Goal: Transaction & Acquisition: Purchase product/service

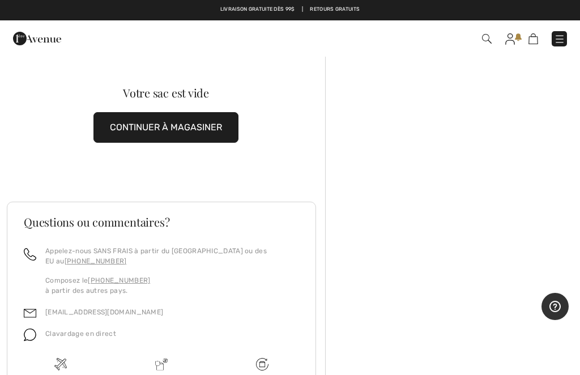
click at [488, 37] on img at bounding box center [487, 39] width 10 height 10
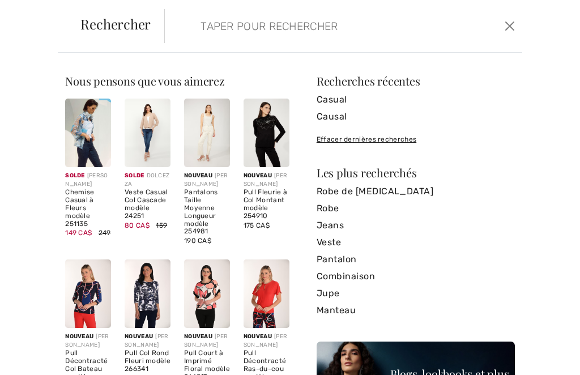
click at [149, 288] on img at bounding box center [148, 293] width 46 height 68
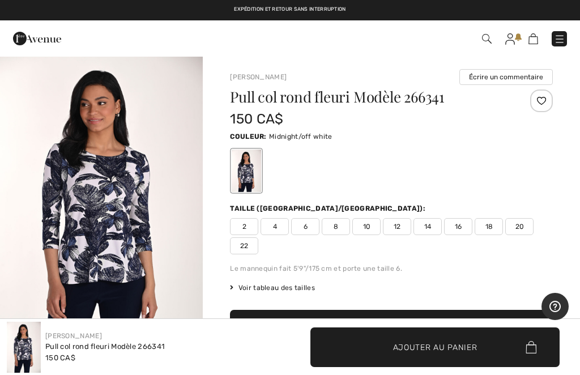
click at [526, 221] on span "20" at bounding box center [519, 226] width 28 height 17
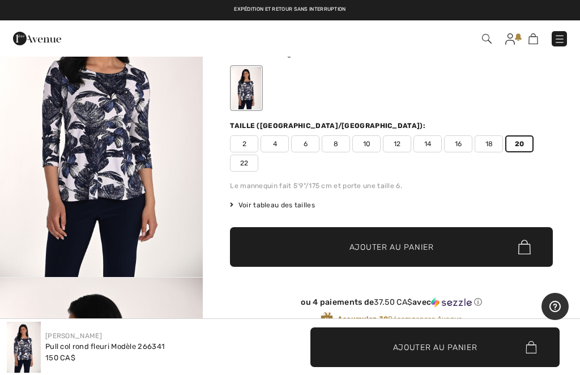
scroll to position [80, 0]
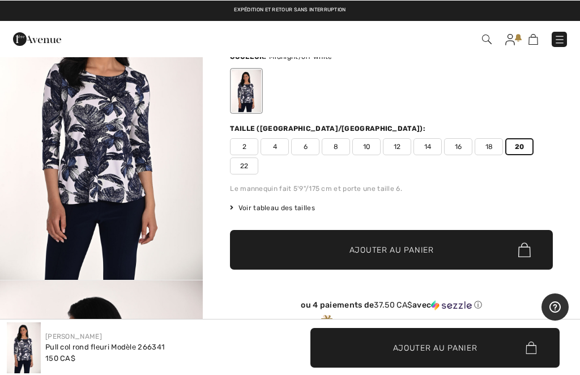
click at [113, 201] on img "1 / 2" at bounding box center [101, 127] width 203 height 304
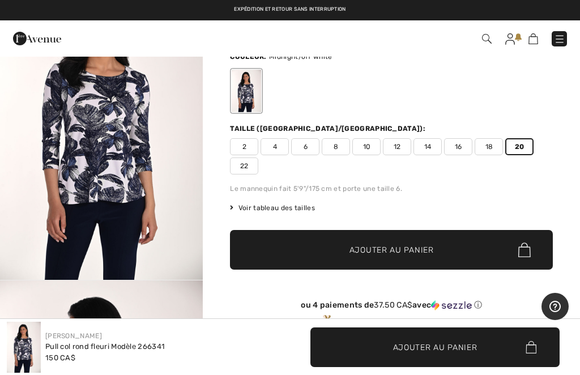
click at [462, 251] on span "✔ Ajouté au panier Ajouter au panier" at bounding box center [391, 250] width 323 height 40
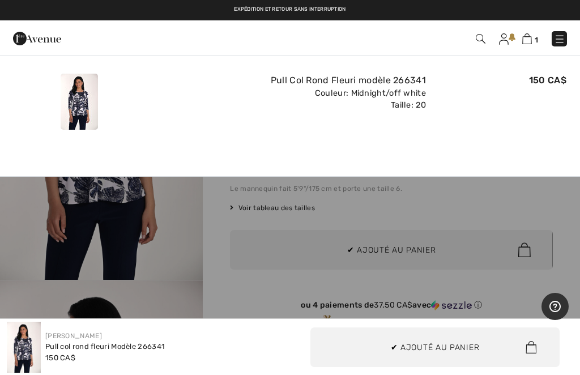
click at [529, 40] on img at bounding box center [527, 38] width 10 height 11
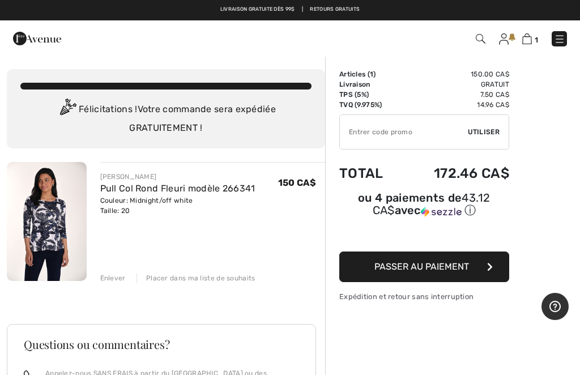
click at [477, 274] on button "Passer au paiement" at bounding box center [424, 266] width 170 height 31
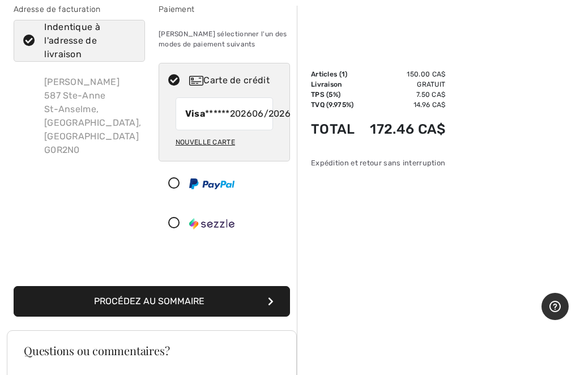
scroll to position [89, 0]
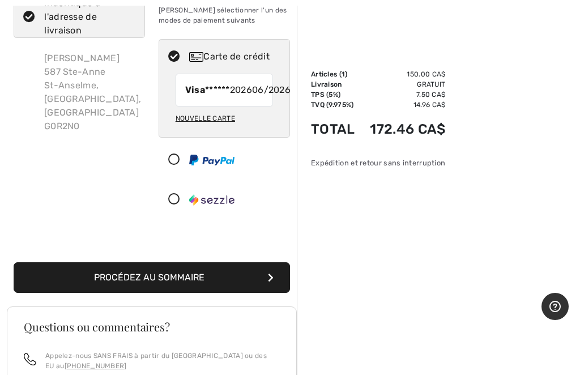
click at [259, 282] on button "Procédez au sommaire" at bounding box center [152, 277] width 276 height 31
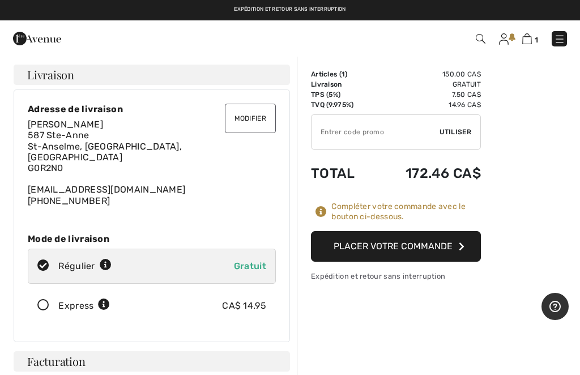
click at [464, 238] on button "Placer votre commande" at bounding box center [396, 246] width 170 height 31
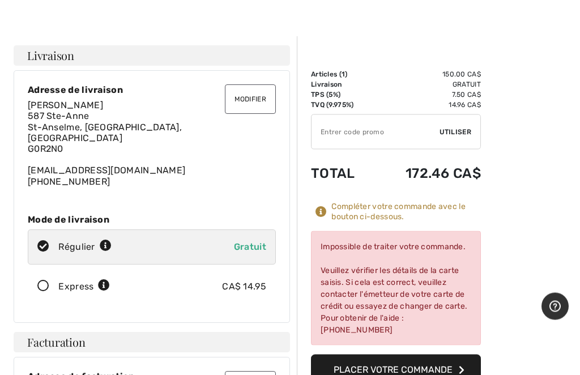
scroll to position [22, 0]
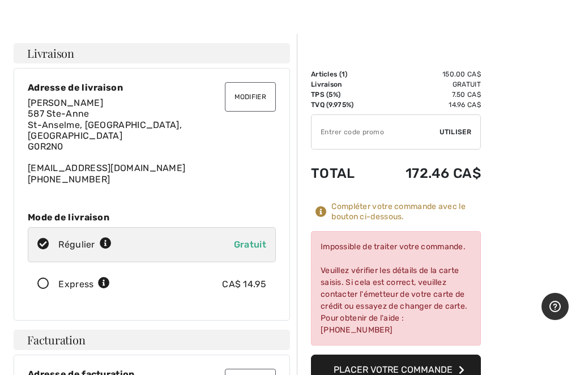
click at [444, 276] on div "Impossible de traiter votre commande. Veuillez vérifier les détails de la carte…" at bounding box center [396, 288] width 170 height 114
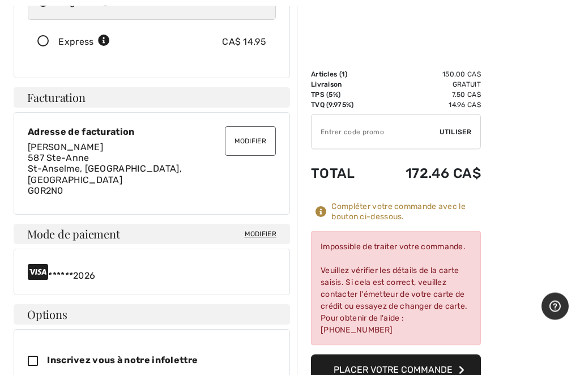
scroll to position [264, 0]
click at [57, 262] on div "******2026" at bounding box center [152, 271] width 248 height 18
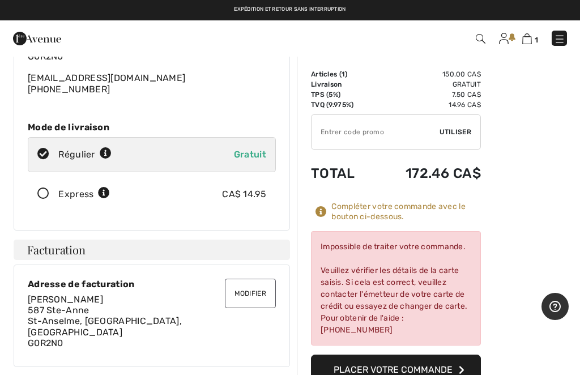
scroll to position [110, 0]
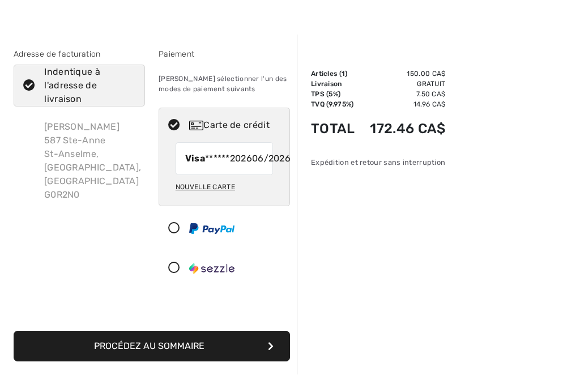
scroll to position [21, 0]
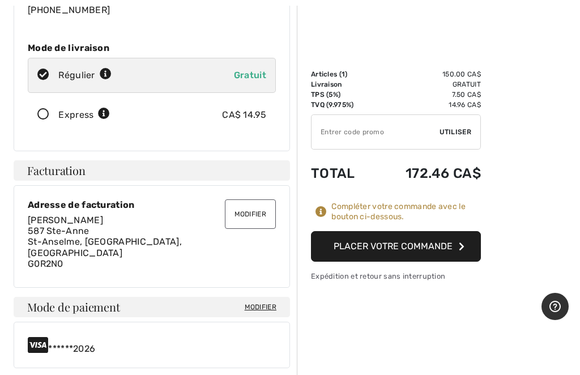
scroll to position [197, 0]
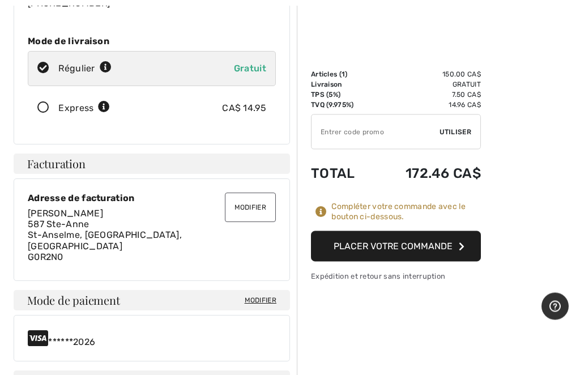
click at [250, 295] on span "Modifier" at bounding box center [261, 300] width 32 height 10
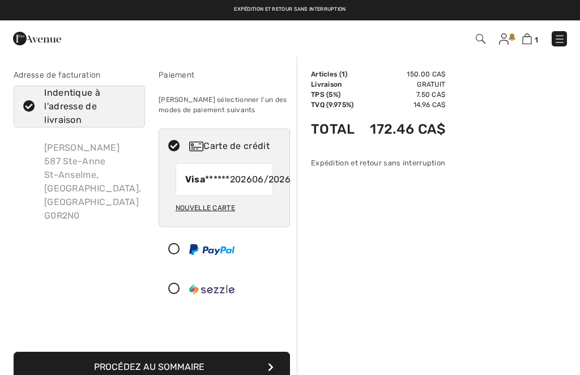
checkbox input "true"
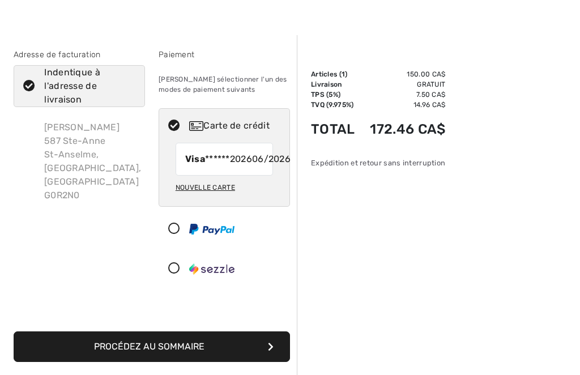
scroll to position [21, 0]
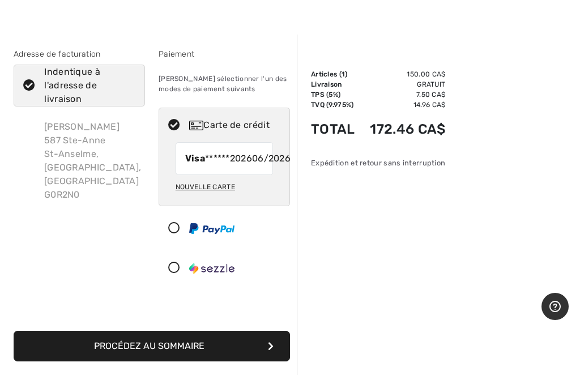
click at [239, 142] on div "Carte de crédit" at bounding box center [224, 125] width 130 height 34
radio input "true"
